Goal: Information Seeking & Learning: Learn about a topic

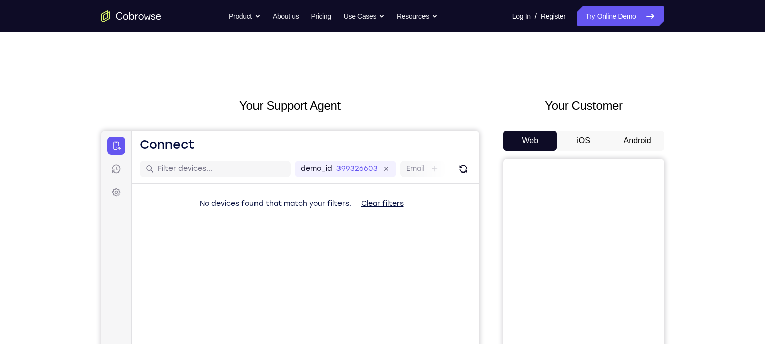
click at [606, 136] on button "Android" at bounding box center [637, 141] width 54 height 20
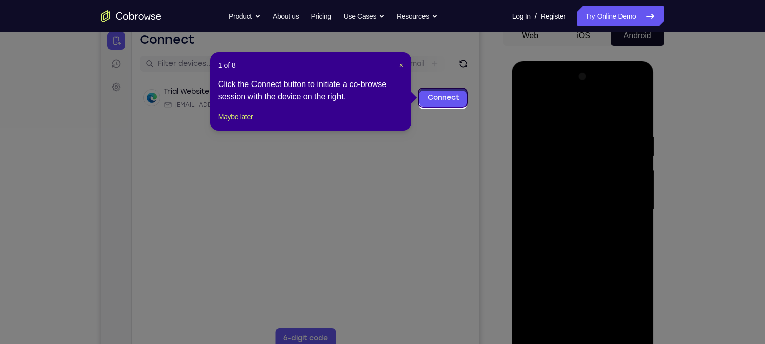
scroll to position [100, 0]
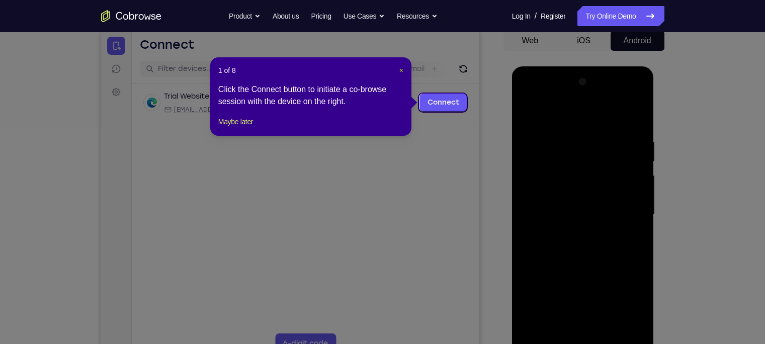
click at [399, 71] on span "×" at bounding box center [401, 70] width 4 height 8
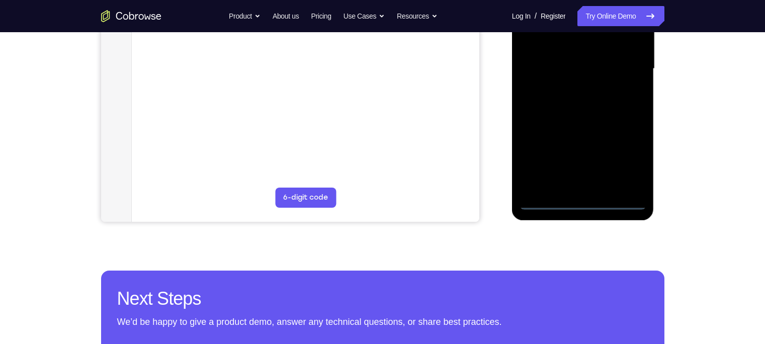
scroll to position [251, 0]
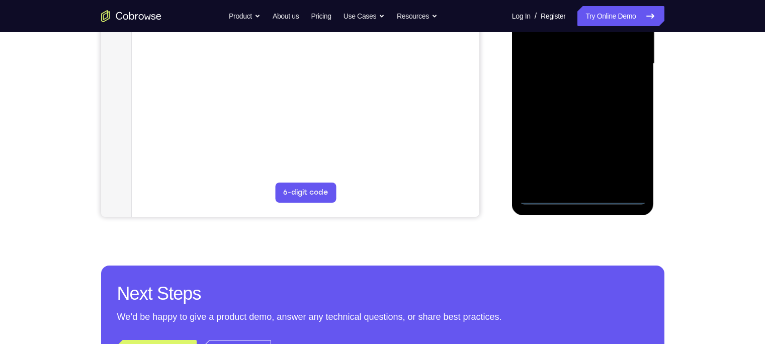
click at [578, 196] on div at bounding box center [582, 63] width 127 height 281
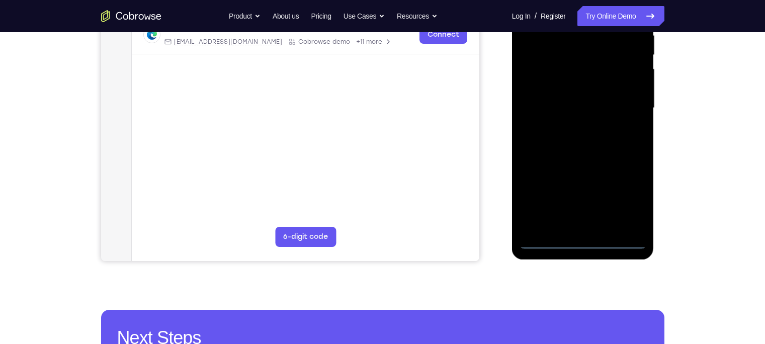
scroll to position [206, 0]
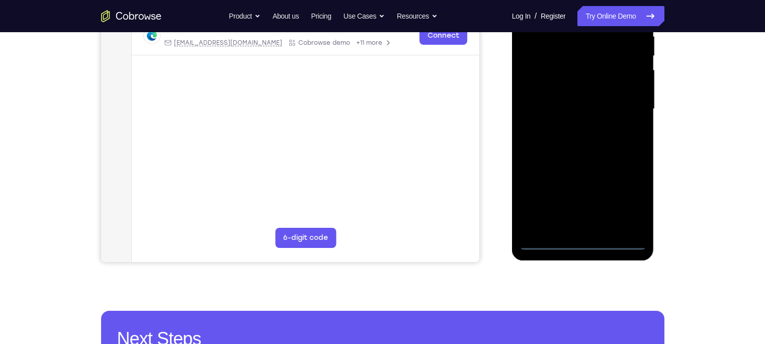
click at [606, 201] on div at bounding box center [582, 108] width 127 height 281
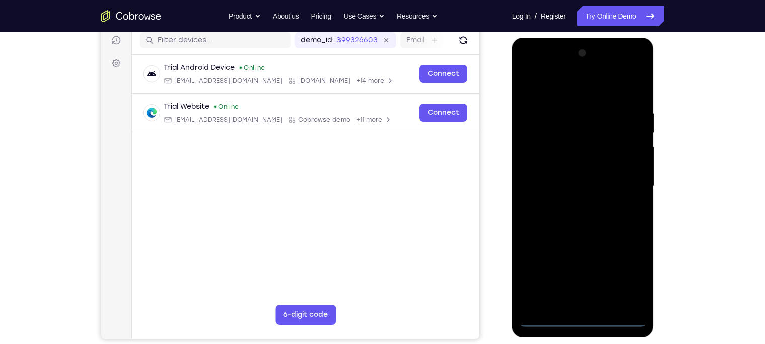
scroll to position [128, 0]
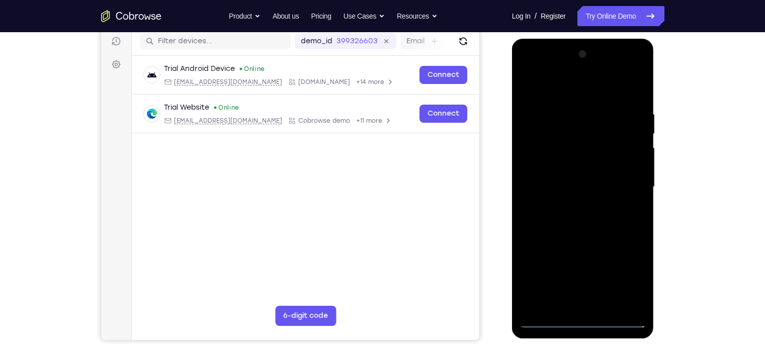
click at [535, 66] on div at bounding box center [582, 186] width 127 height 281
click at [606, 191] on div at bounding box center [582, 186] width 127 height 281
click at [572, 205] on div at bounding box center [582, 186] width 127 height 281
click at [568, 205] on div at bounding box center [582, 186] width 127 height 281
click at [582, 179] on div at bounding box center [582, 186] width 127 height 281
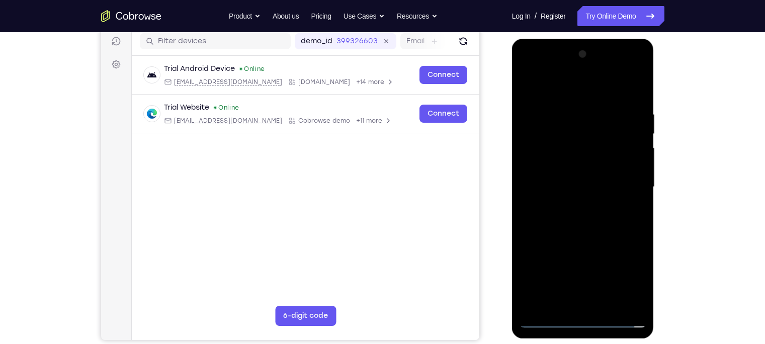
click at [582, 166] on div at bounding box center [582, 186] width 127 height 281
click at [584, 184] on div at bounding box center [582, 186] width 127 height 281
click at [575, 221] on div at bounding box center [582, 186] width 127 height 281
click at [583, 216] on div at bounding box center [582, 186] width 127 height 281
click at [606, 124] on div at bounding box center [582, 186] width 127 height 281
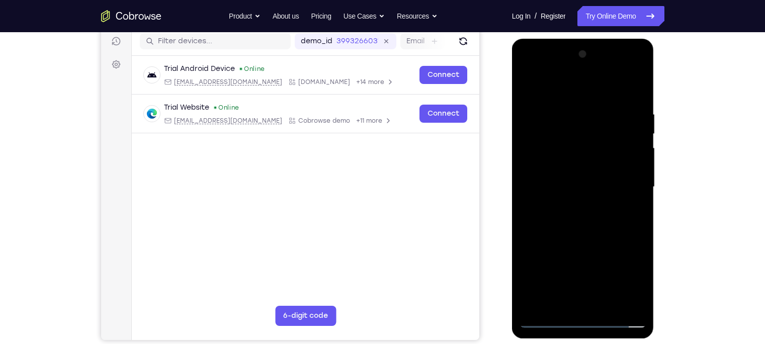
click at [599, 220] on div at bounding box center [582, 186] width 127 height 281
click at [558, 223] on div at bounding box center [582, 186] width 127 height 281
click at [566, 207] on div at bounding box center [582, 186] width 127 height 281
click at [606, 165] on div at bounding box center [582, 186] width 127 height 281
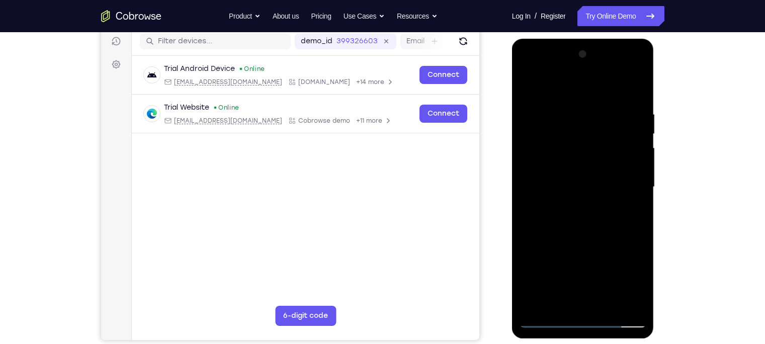
click at [606, 166] on div at bounding box center [582, 186] width 127 height 281
click at [582, 185] on div at bounding box center [582, 186] width 127 height 281
click at [576, 208] on div at bounding box center [582, 186] width 127 height 281
click at [574, 224] on div at bounding box center [582, 186] width 127 height 281
click at [587, 225] on div at bounding box center [582, 186] width 127 height 281
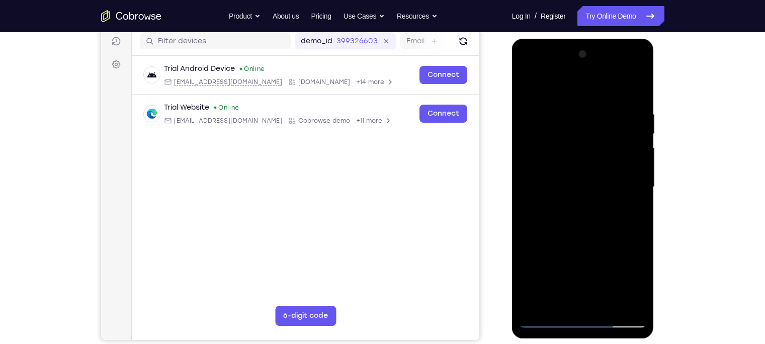
click at [587, 226] on div at bounding box center [582, 186] width 127 height 281
click at [606, 230] on div at bounding box center [582, 186] width 127 height 281
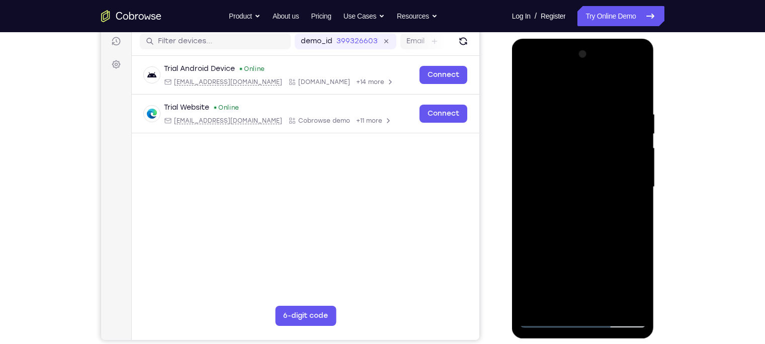
drag, startPoint x: 600, startPoint y: 225, endPoint x: 602, endPoint y: 187, distance: 38.2
click at [602, 187] on div at bounding box center [582, 186] width 127 height 281
drag, startPoint x: 584, startPoint y: 176, endPoint x: 560, endPoint y: 288, distance: 114.1
click at [560, 269] on div at bounding box center [582, 186] width 127 height 281
click at [606, 108] on div at bounding box center [582, 186] width 127 height 281
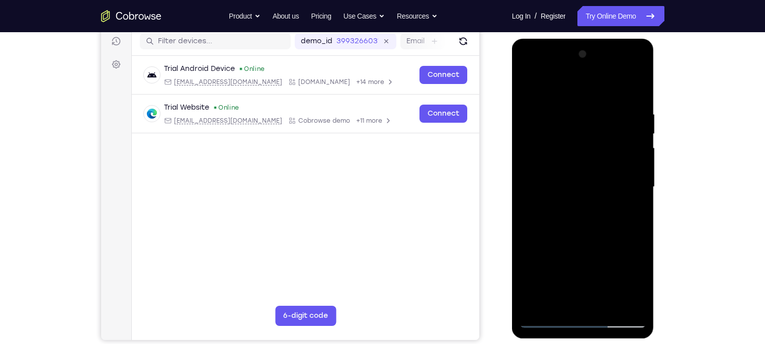
drag, startPoint x: 591, startPoint y: 92, endPoint x: 591, endPoint y: 82, distance: 10.6
click at [591, 82] on div at bounding box center [582, 186] width 127 height 281
click at [606, 163] on div at bounding box center [582, 186] width 127 height 281
click at [530, 177] on div at bounding box center [582, 186] width 127 height 281
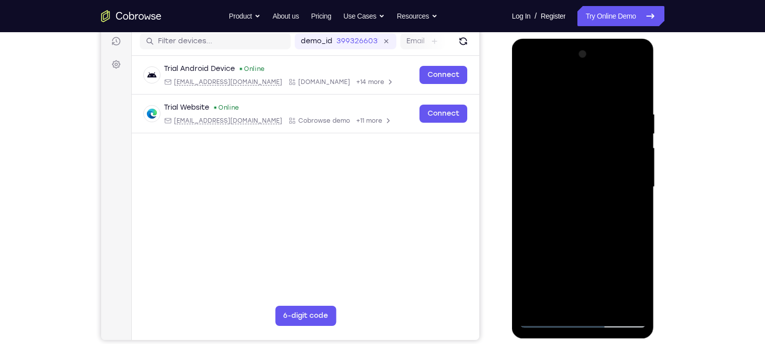
click at [530, 177] on div at bounding box center [582, 186] width 127 height 281
click at [606, 163] on div at bounding box center [582, 186] width 127 height 281
click at [606, 169] on div at bounding box center [582, 186] width 127 height 281
click at [606, 179] on div at bounding box center [582, 186] width 127 height 281
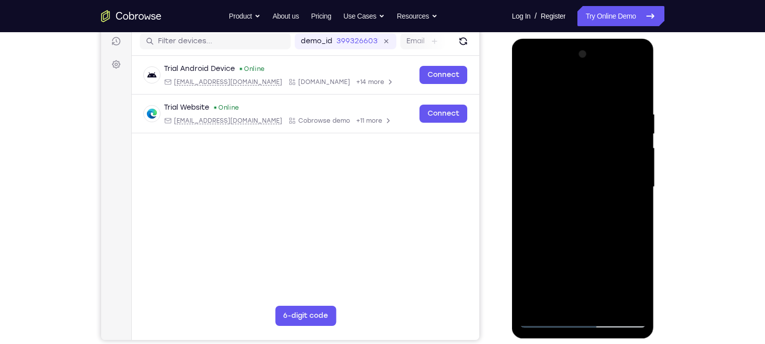
click at [606, 153] on div at bounding box center [582, 186] width 127 height 281
click at [606, 269] on div at bounding box center [582, 186] width 127 height 281
click at [606, 234] on div at bounding box center [582, 186] width 127 height 281
click at [606, 89] on div at bounding box center [582, 186] width 127 height 281
drag, startPoint x: 620, startPoint y: 109, endPoint x: 583, endPoint y: 104, distance: 37.6
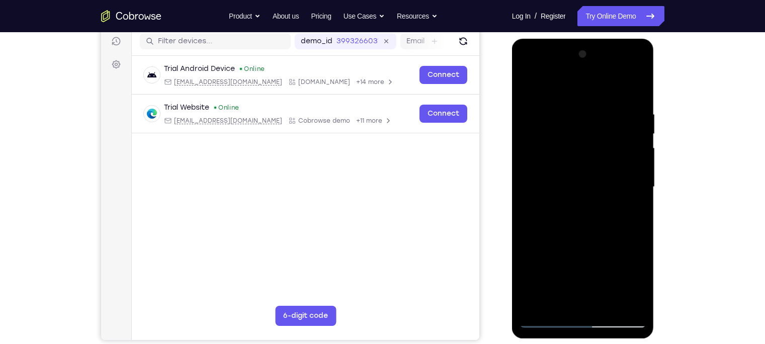
click at [583, 104] on div at bounding box center [582, 186] width 127 height 281
drag, startPoint x: 610, startPoint y: 110, endPoint x: 564, endPoint y: 105, distance: 46.0
click at [564, 105] on div at bounding box center [582, 186] width 127 height 281
click at [606, 105] on div at bounding box center [582, 186] width 127 height 281
click at [606, 126] on div at bounding box center [582, 186] width 127 height 281
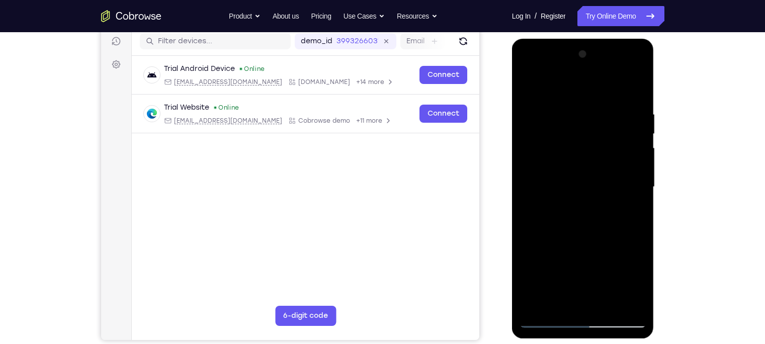
click at [606, 126] on div at bounding box center [582, 186] width 127 height 281
click at [606, 89] on div at bounding box center [582, 186] width 127 height 281
click at [605, 269] on div at bounding box center [582, 186] width 127 height 281
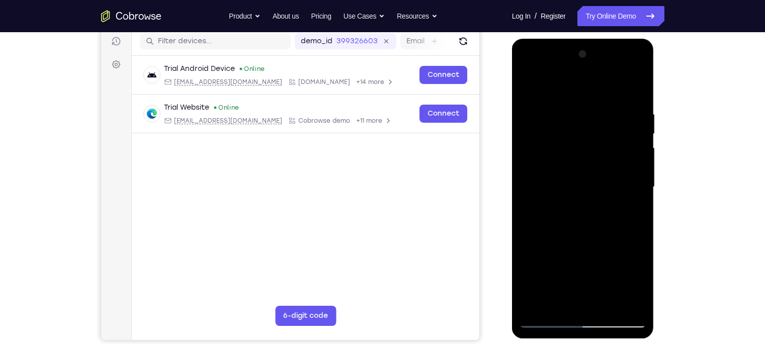
click at [606, 246] on div at bounding box center [582, 186] width 127 height 281
click at [601, 170] on div at bounding box center [582, 186] width 127 height 281
click at [578, 258] on div at bounding box center [582, 186] width 127 height 281
click at [543, 255] on div at bounding box center [582, 186] width 127 height 281
click at [606, 252] on div at bounding box center [582, 186] width 127 height 281
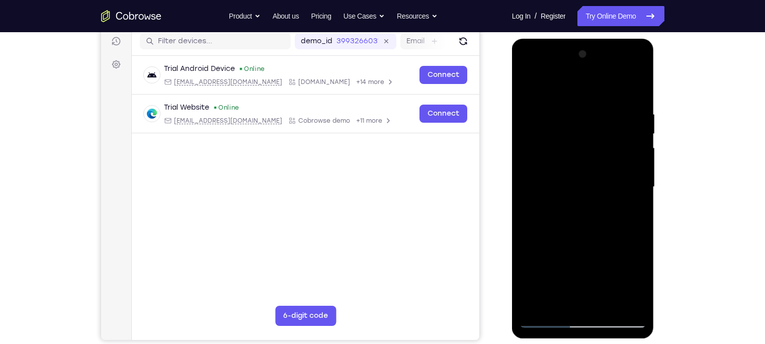
click at [606, 213] on div at bounding box center [582, 186] width 127 height 281
click at [564, 133] on div at bounding box center [582, 186] width 127 height 281
click at [586, 217] on div at bounding box center [582, 186] width 127 height 281
click at [606, 210] on div at bounding box center [582, 186] width 127 height 281
click at [545, 269] on div at bounding box center [582, 186] width 127 height 281
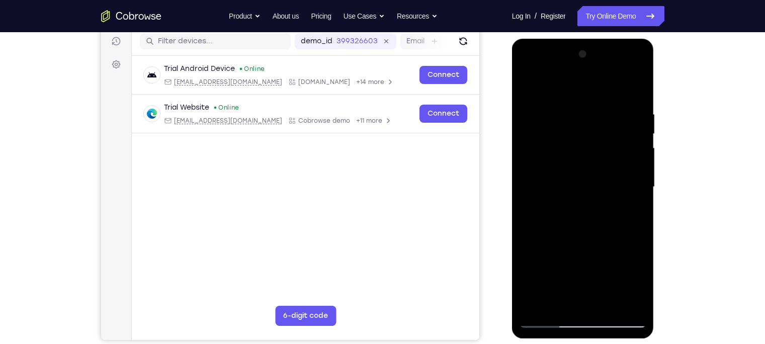
click at [545, 269] on div at bounding box center [582, 186] width 127 height 281
click at [606, 151] on div at bounding box center [582, 186] width 127 height 281
click at [531, 81] on div at bounding box center [582, 186] width 127 height 281
click at [531, 84] on div at bounding box center [582, 186] width 127 height 281
click at [606, 85] on div at bounding box center [582, 186] width 127 height 281
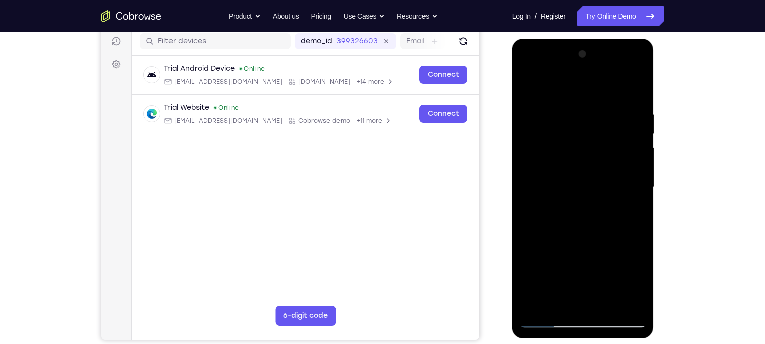
drag, startPoint x: 578, startPoint y: 133, endPoint x: 566, endPoint y: 267, distance: 134.8
click at [566, 267] on div at bounding box center [582, 186] width 127 height 281
drag, startPoint x: 591, startPoint y: 108, endPoint x: 562, endPoint y: 248, distance: 143.2
click at [562, 248] on div at bounding box center [582, 186] width 127 height 281
click at [590, 109] on div at bounding box center [582, 186] width 127 height 281
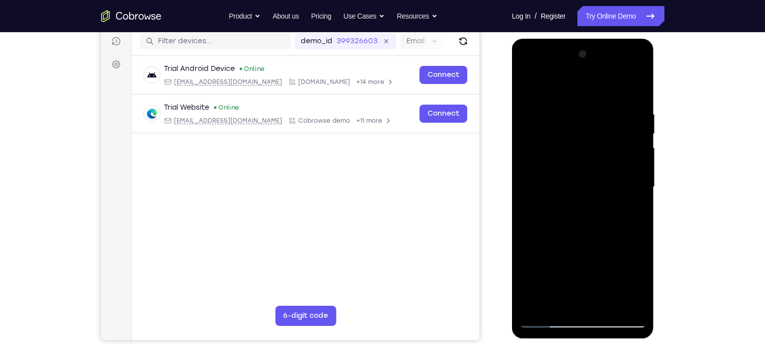
click at [546, 102] on div at bounding box center [582, 186] width 127 height 281
click at [536, 104] on div at bounding box center [582, 186] width 127 height 281
click at [606, 128] on div at bounding box center [582, 186] width 127 height 281
click at [606, 89] on div at bounding box center [582, 186] width 127 height 281
click at [606, 231] on div at bounding box center [582, 186] width 127 height 281
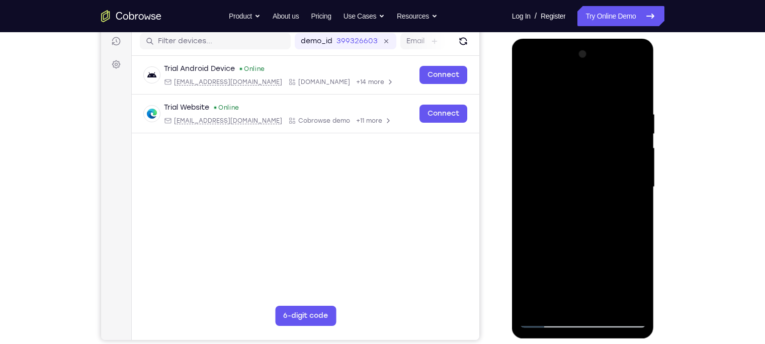
click at [606, 210] on div at bounding box center [582, 186] width 127 height 281
click at [527, 76] on div at bounding box center [582, 186] width 127 height 281
click at [606, 181] on div at bounding box center [582, 186] width 127 height 281
click at [606, 111] on div at bounding box center [582, 186] width 127 height 281
drag, startPoint x: 554, startPoint y: 169, endPoint x: 608, endPoint y: 169, distance: 53.8
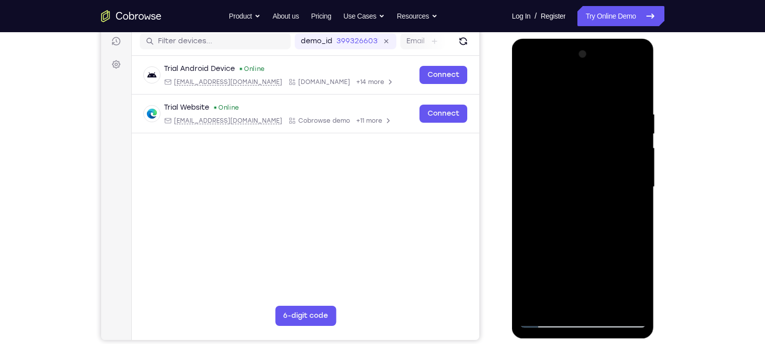
click at [606, 169] on div at bounding box center [582, 186] width 127 height 281
click at [606, 89] on div at bounding box center [582, 186] width 127 height 281
drag, startPoint x: 588, startPoint y: 139, endPoint x: 560, endPoint y: 249, distance: 113.5
click at [560, 249] on div at bounding box center [582, 186] width 127 height 281
drag, startPoint x: 614, startPoint y: 111, endPoint x: 540, endPoint y: 119, distance: 73.8
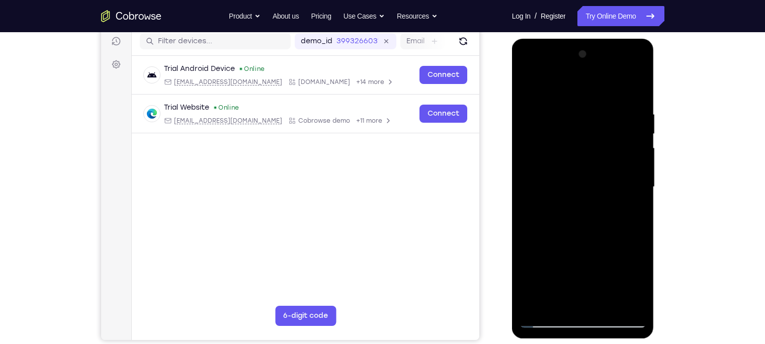
click at [540, 119] on div at bounding box center [582, 186] width 127 height 281
click at [545, 179] on div at bounding box center [582, 186] width 127 height 281
drag, startPoint x: 593, startPoint y: 114, endPoint x: 537, endPoint y: 104, distance: 56.1
click at [537, 104] on div at bounding box center [582, 186] width 127 height 281
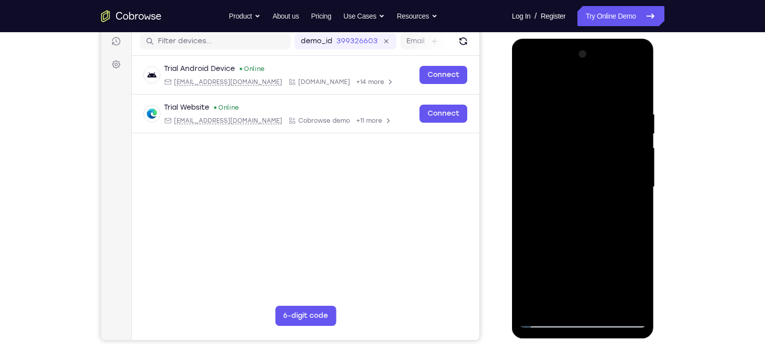
click at [568, 108] on div at bounding box center [582, 186] width 127 height 281
click at [606, 137] on div at bounding box center [582, 186] width 127 height 281
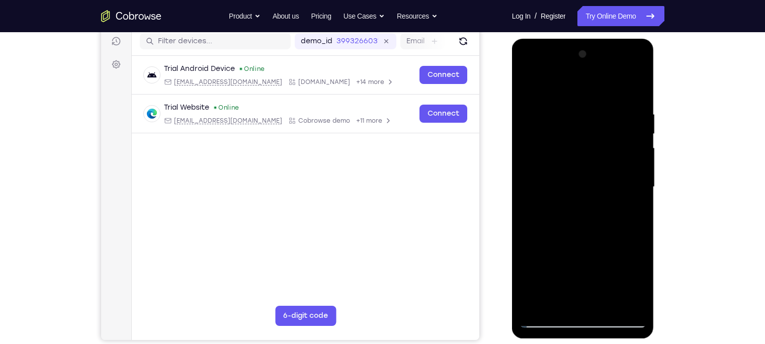
drag, startPoint x: 625, startPoint y: 137, endPoint x: 629, endPoint y: 141, distance: 5.3
click at [606, 141] on div at bounding box center [582, 186] width 127 height 281
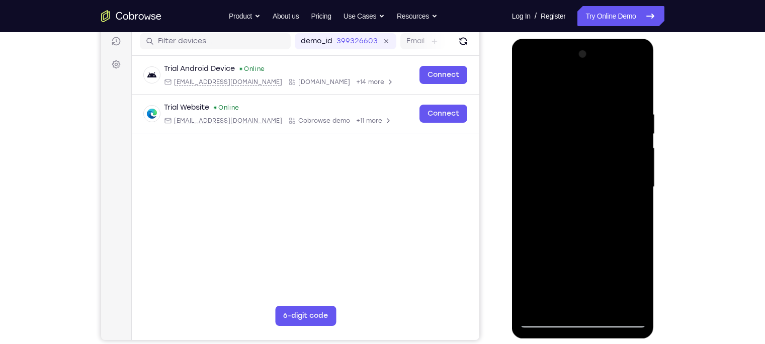
click at [606, 141] on div at bounding box center [582, 186] width 127 height 281
